Goal: Navigation & Orientation: Find specific page/section

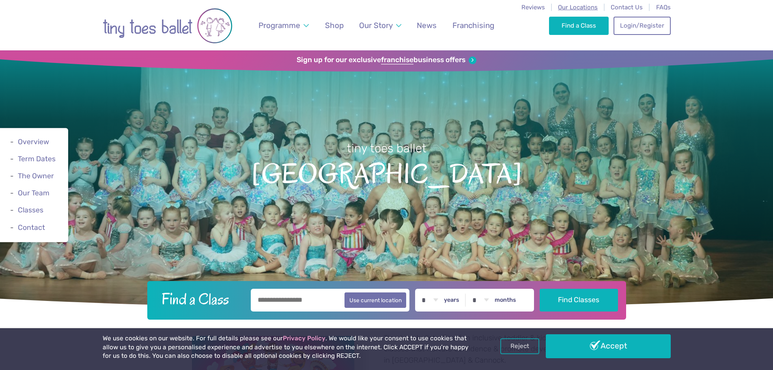
click at [590, 6] on span "Our Locations" at bounding box center [578, 7] width 40 height 7
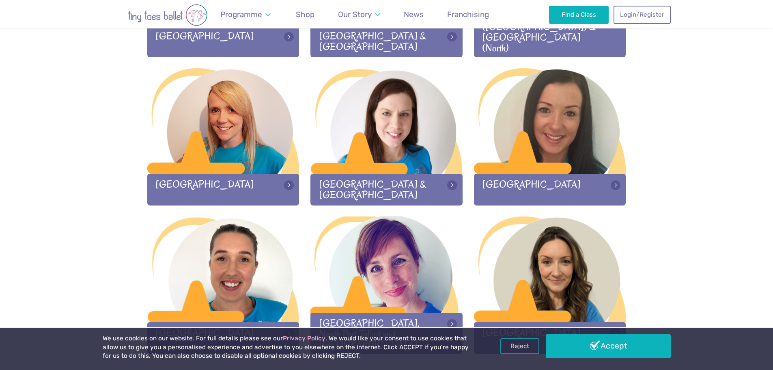
scroll to position [988, 0]
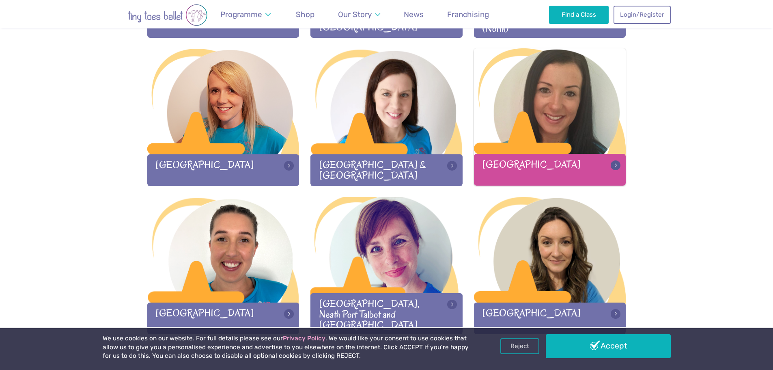
click at [509, 162] on div "[GEOGRAPHIC_DATA]" at bounding box center [550, 169] width 152 height 31
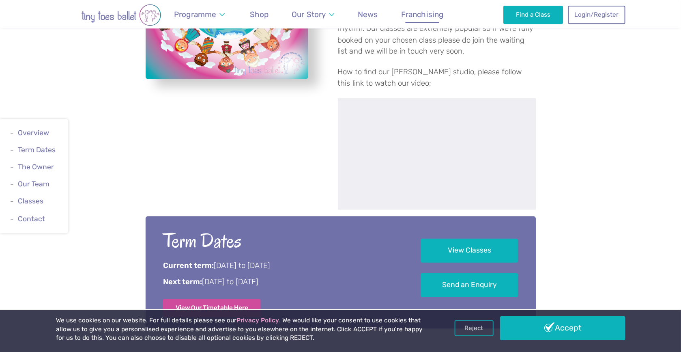
scroll to position [407, 0]
